Goal: Task Accomplishment & Management: Manage account settings

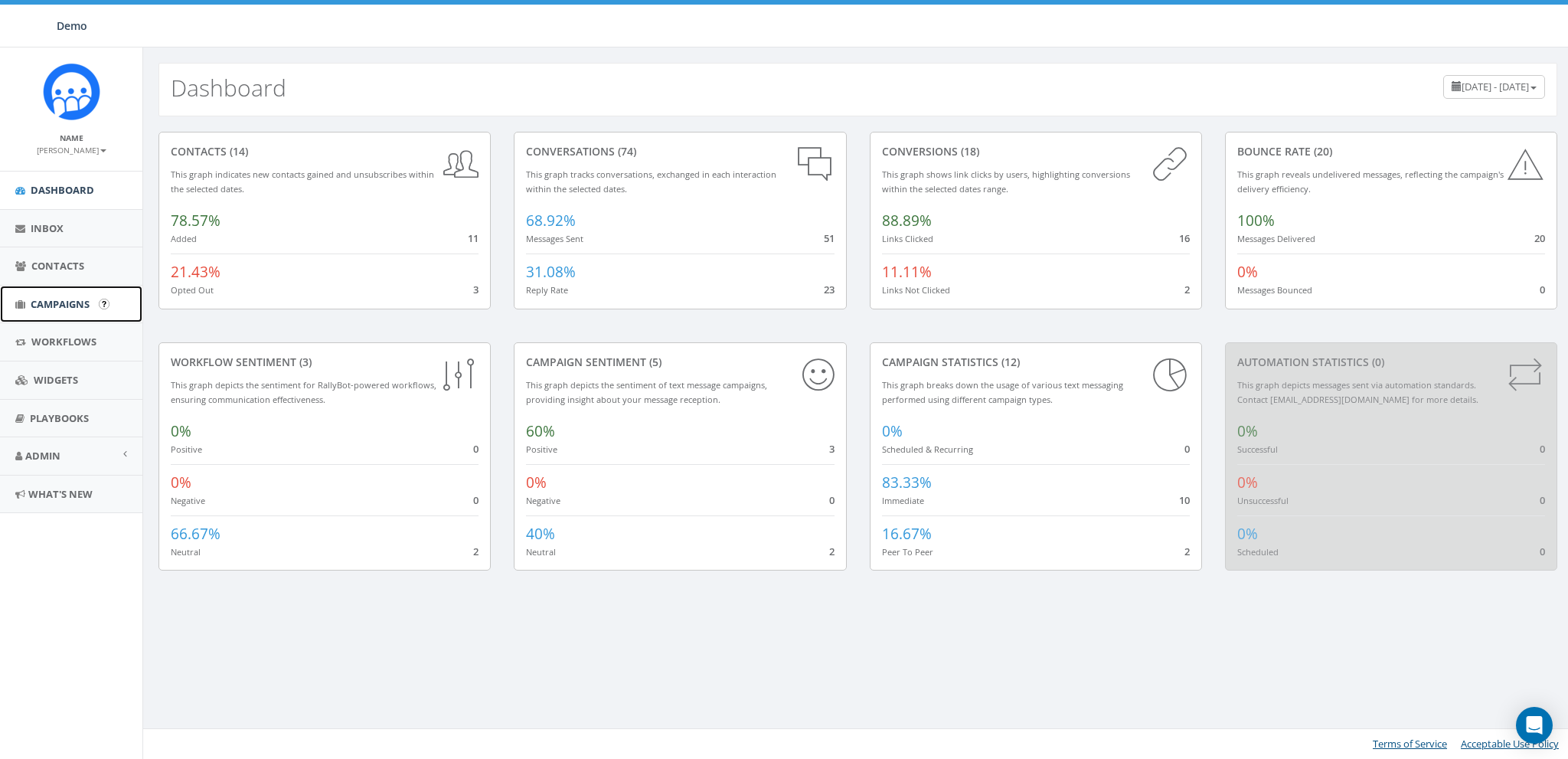
click at [48, 303] on span "Campaigns" at bounding box center [60, 304] width 59 height 14
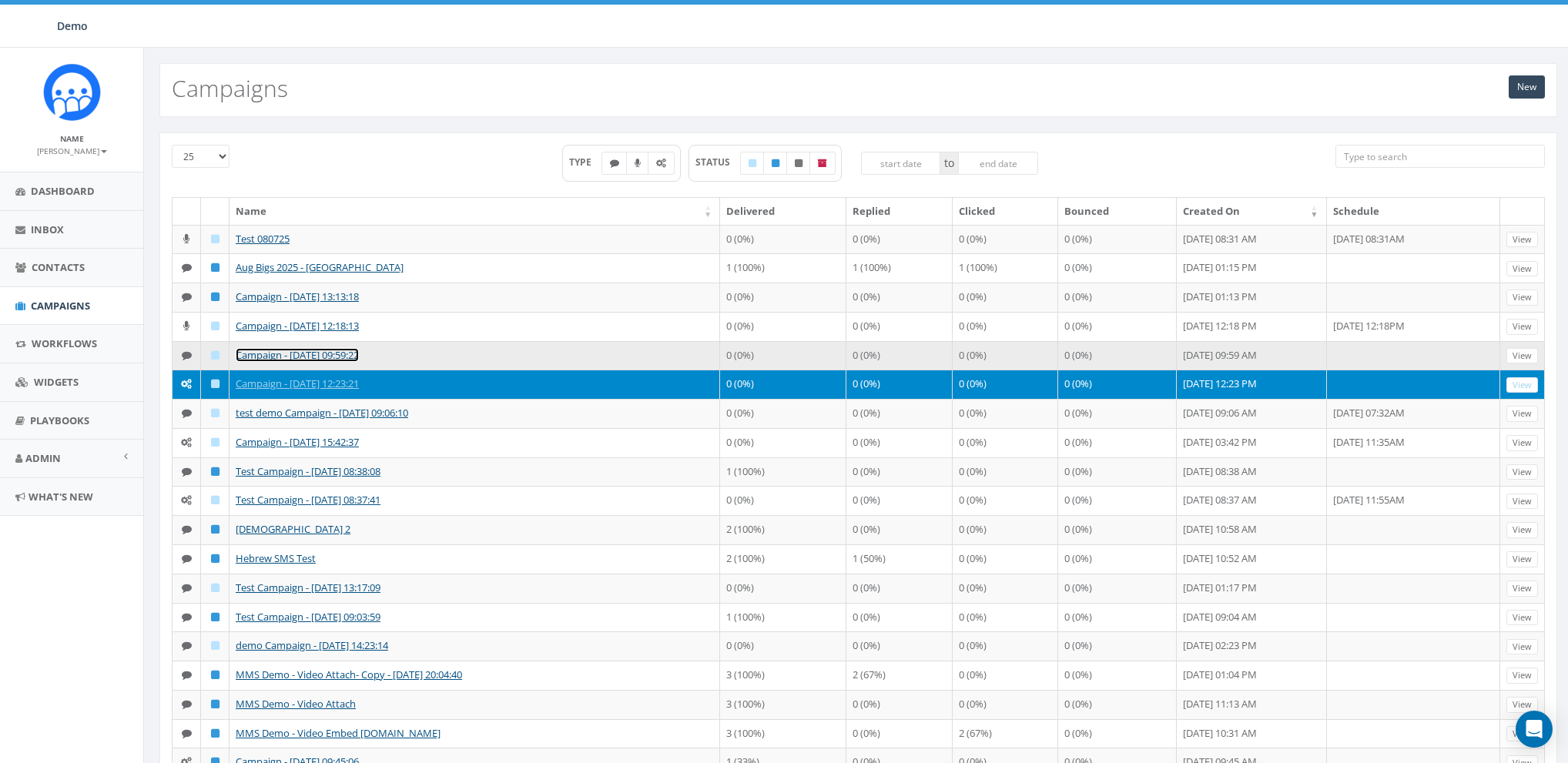
click at [258, 349] on link "Campaign - [DATE] 09:59:22" at bounding box center [297, 355] width 123 height 14
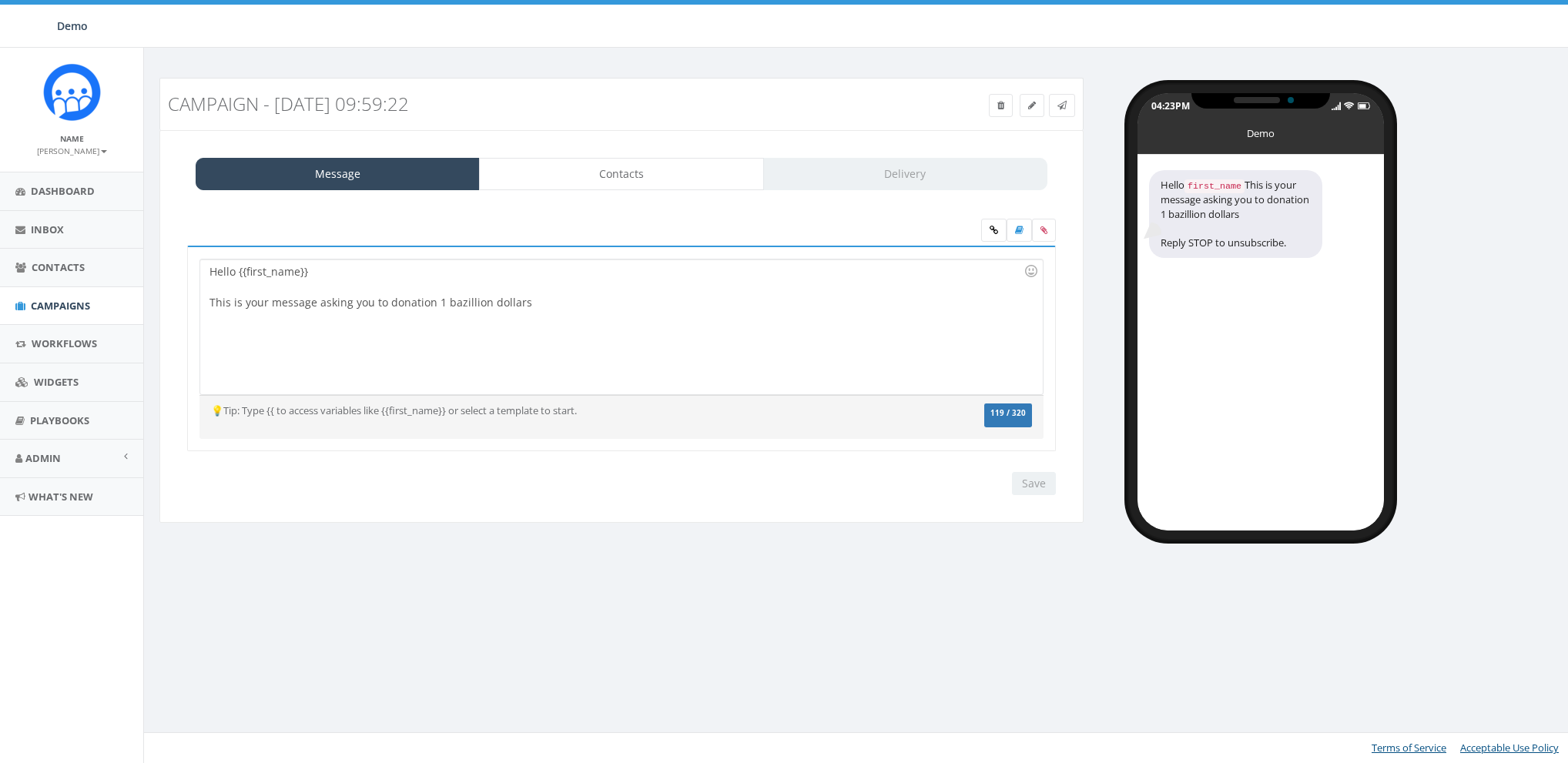
select select "7"
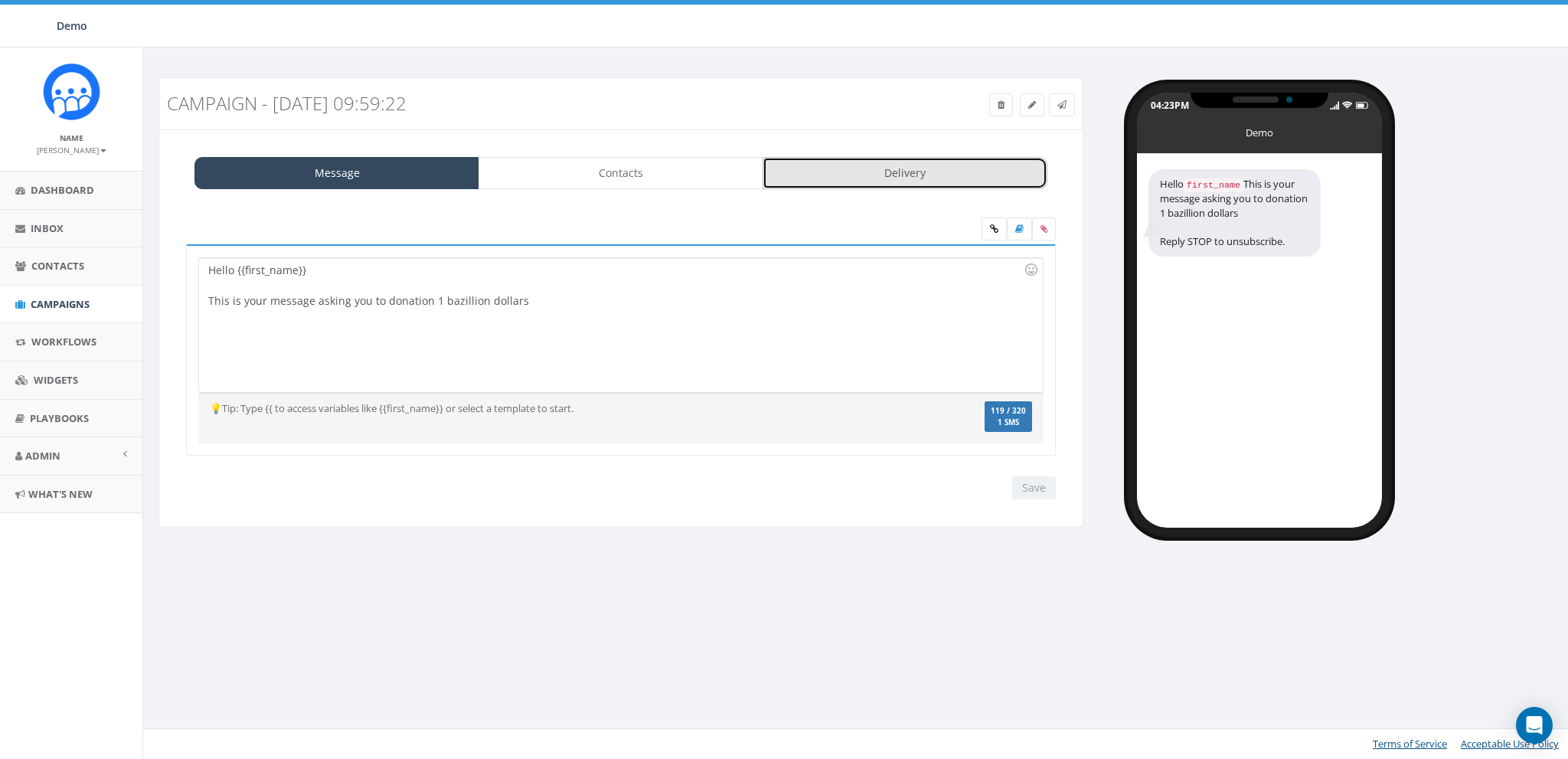
click at [876, 167] on link "Delivery" at bounding box center [905, 173] width 285 height 32
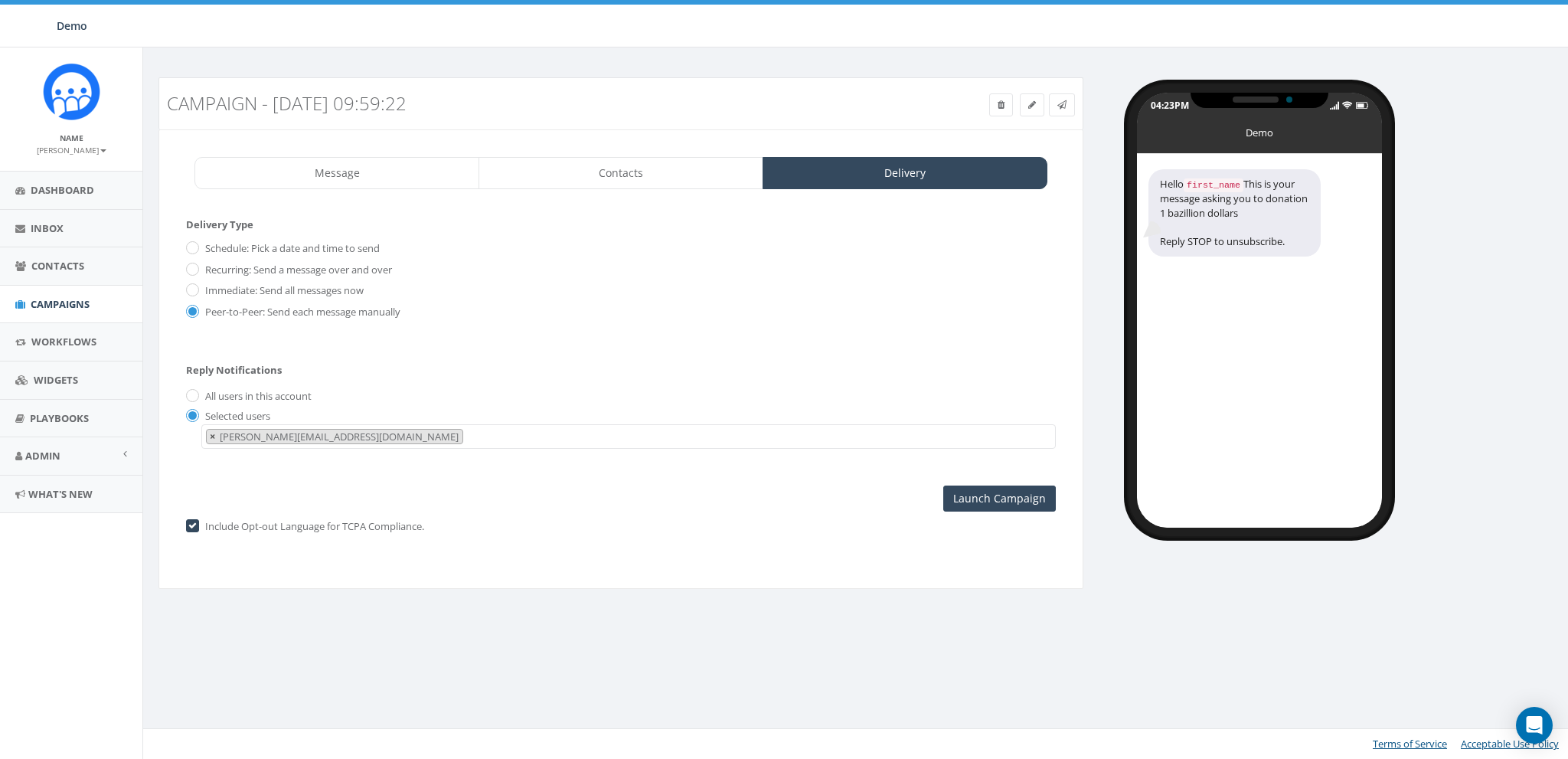
click at [212, 436] on span "×" at bounding box center [212, 436] width 6 height 14
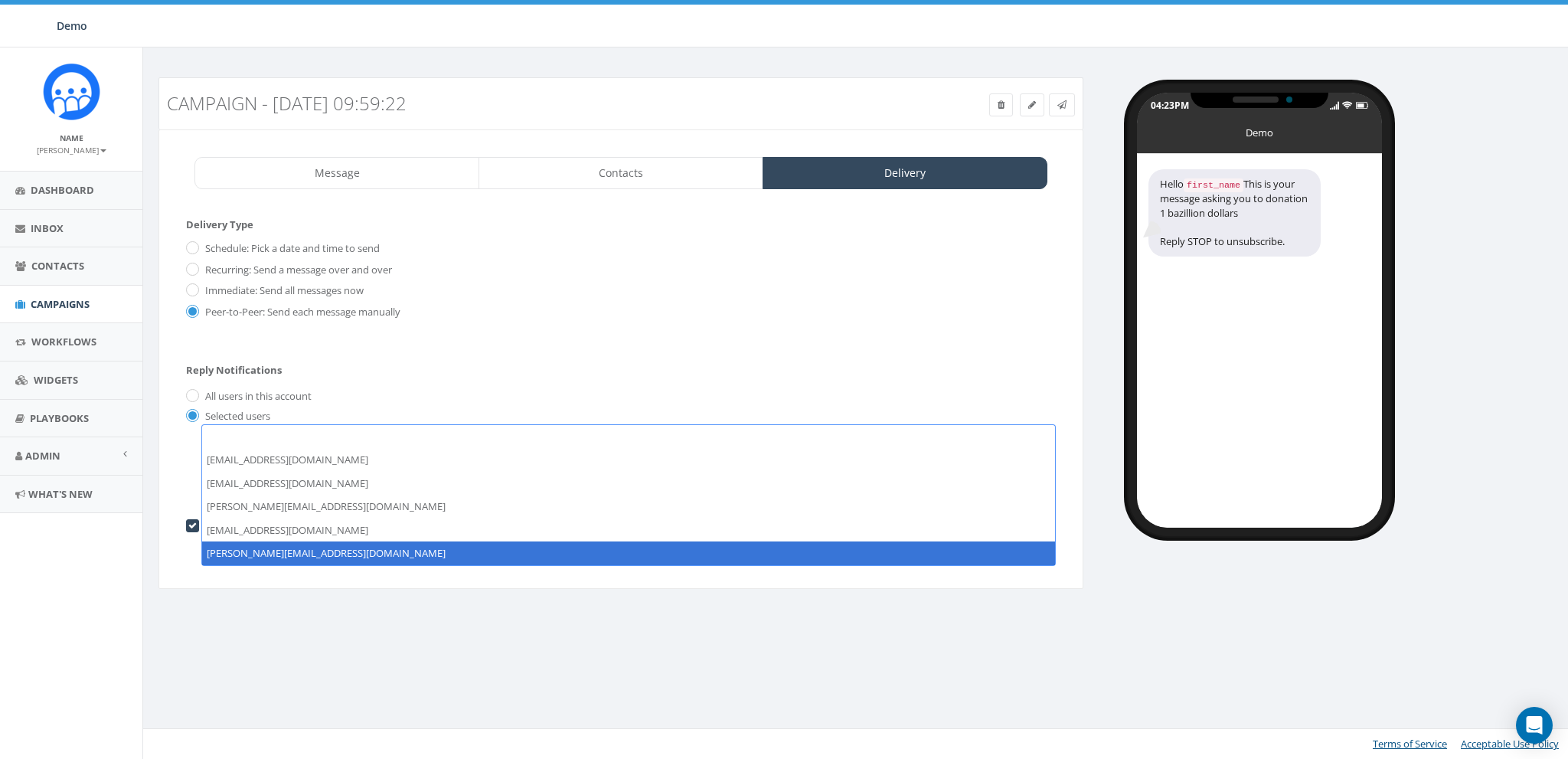
select select "81"
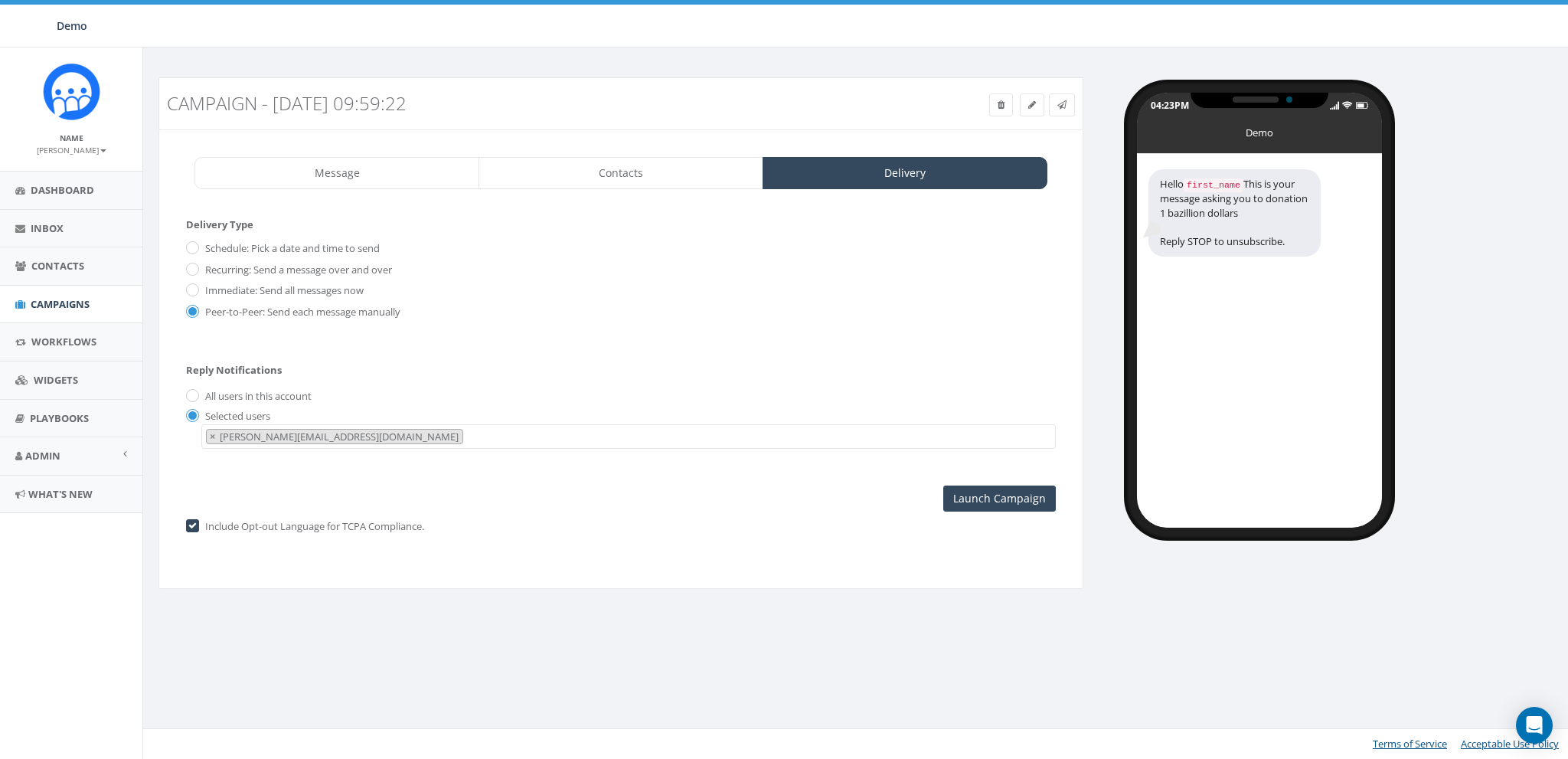
click at [201, 399] on label "All users in this account" at bounding box center [256, 397] width 110 height 15
click at [196, 399] on input "All users in this account" at bounding box center [191, 397] width 9 height 9
radio input "true"
click at [198, 415] on div "Selected users [PERSON_NAME][EMAIL_ADDRESS][DOMAIN_NAME] [EMAIL_ADDRESS][DOMAIN…" at bounding box center [620, 428] width 870 height 41
click at [190, 415] on input "radio" at bounding box center [191, 416] width 9 height 9
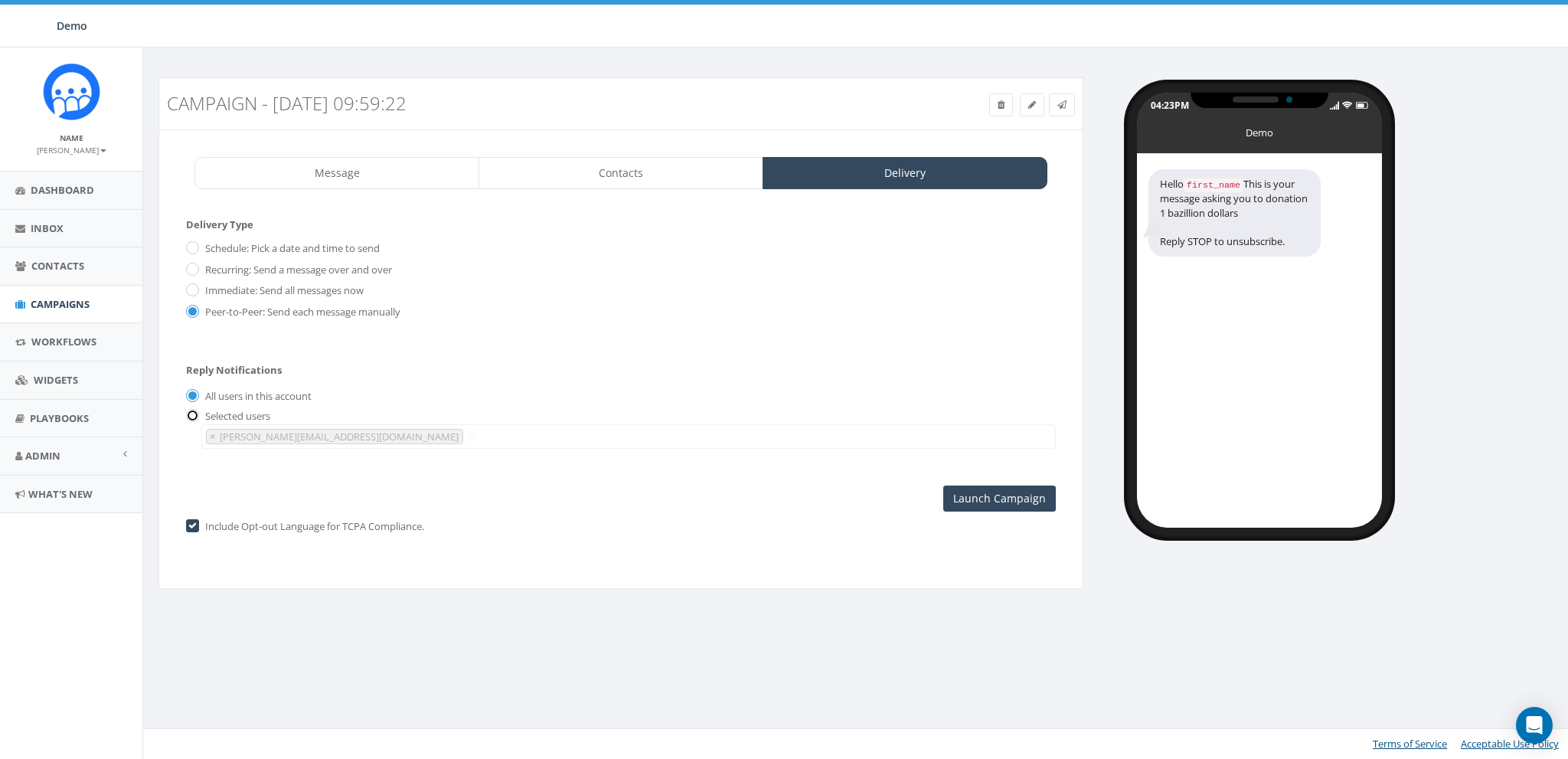
radio input "true"
